Goal: Transaction & Acquisition: Purchase product/service

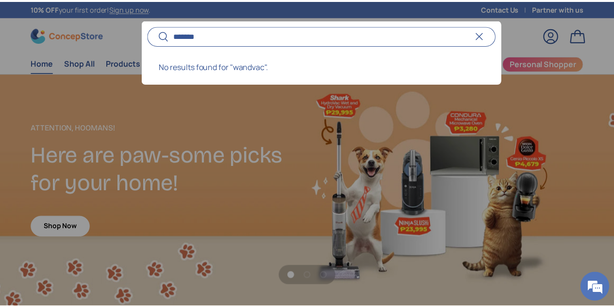
scroll to position [2430, 3735]
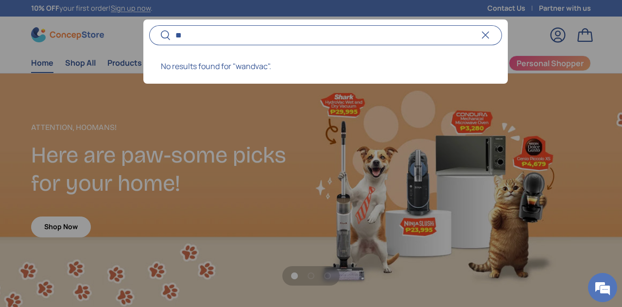
type input "*"
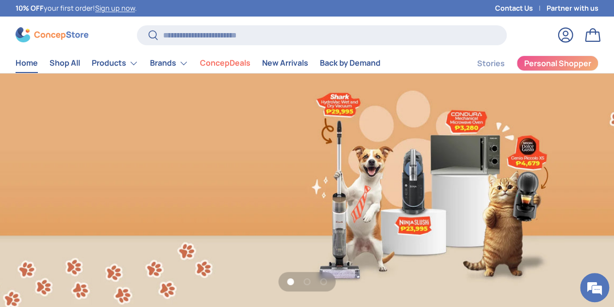
scroll to position [0, 0]
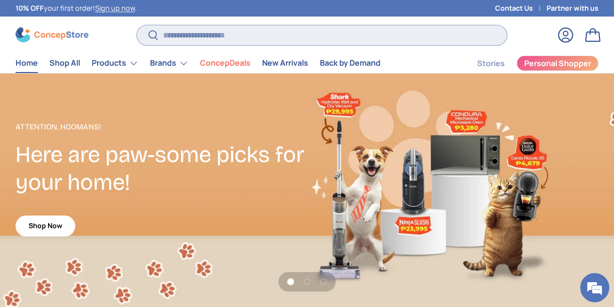
click at [295, 37] on input "Search" at bounding box center [322, 35] width 370 height 20
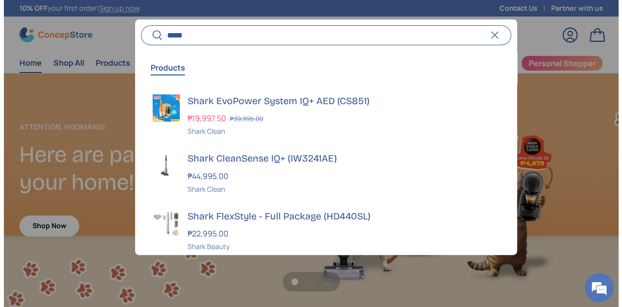
scroll to position [2430, 3735]
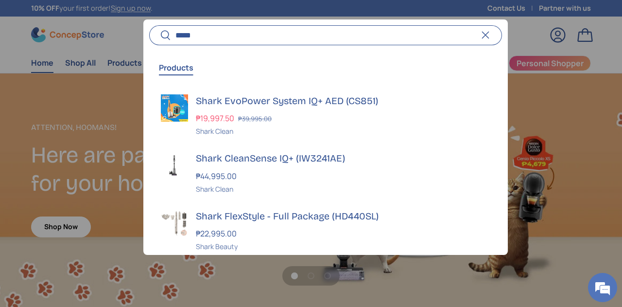
type input "*****"
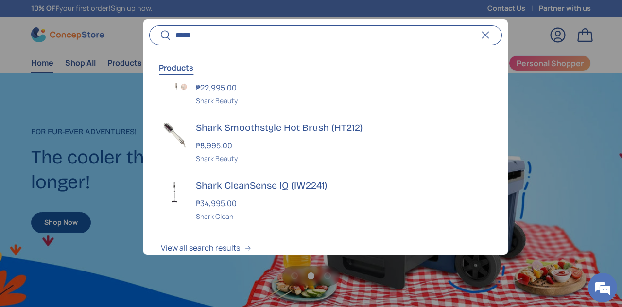
scroll to position [160, 0]
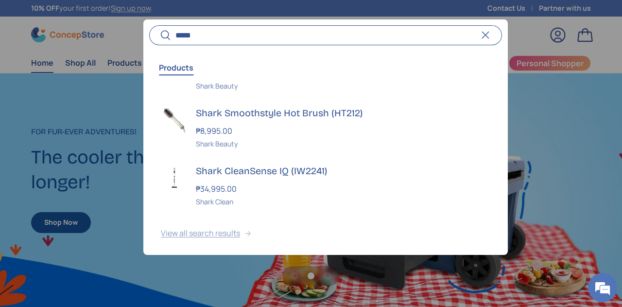
click at [223, 236] on button "View all search results" at bounding box center [325, 234] width 364 height 41
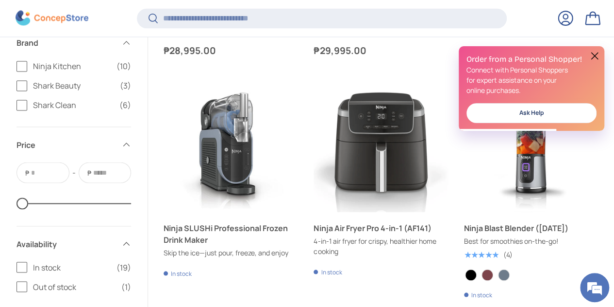
click at [598, 56] on button at bounding box center [595, 56] width 12 height 12
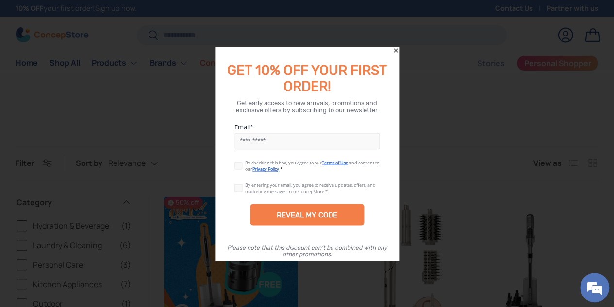
click at [397, 52] on icon "Close" at bounding box center [396, 50] width 4 height 4
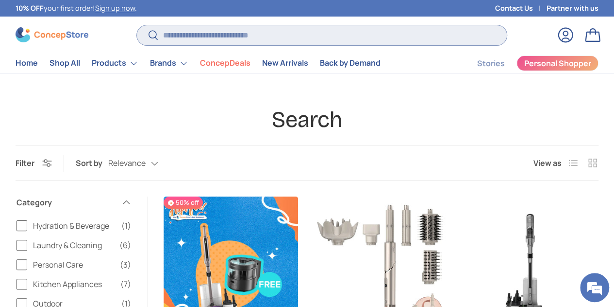
click at [297, 32] on input "Search" at bounding box center [322, 35] width 370 height 20
